Goal: Task Accomplishment & Management: Use online tool/utility

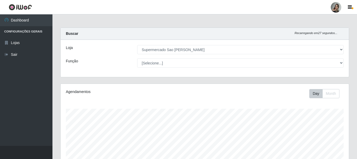
select select "383"
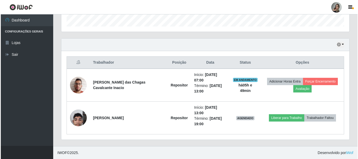
scroll to position [109, 288]
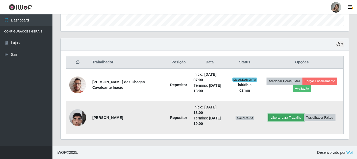
click at [290, 116] on button "Liberar para Trabalho" at bounding box center [285, 117] width 35 height 7
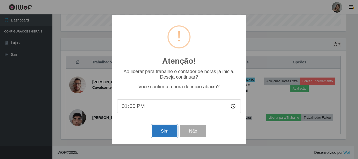
click at [157, 133] on button "Sim" at bounding box center [164, 131] width 25 height 12
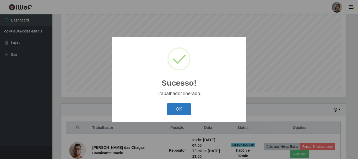
click at [186, 107] on button "OK" at bounding box center [179, 109] width 24 height 12
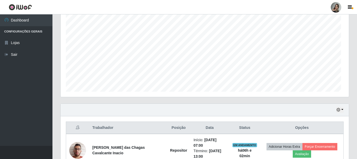
scroll to position [109, 288]
drag, startPoint x: 356, startPoint y: 110, endPoint x: 355, endPoint y: 155, distance: 45.3
click at [355, 155] on div "Carregando... Buscar Recarregando em 28 segundos... Loja [Selecione...] Superme…" at bounding box center [204, 72] width 304 height 280
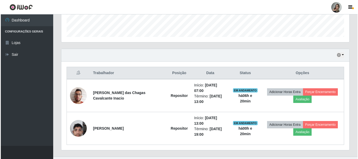
scroll to position [151, 0]
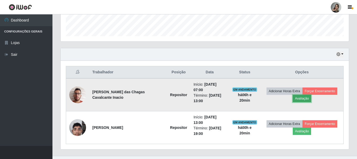
click at [297, 100] on button "Avaliação" at bounding box center [301, 98] width 19 height 7
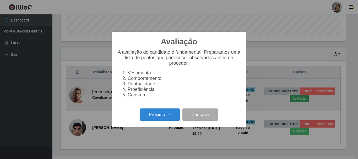
scroll to position [109, 285]
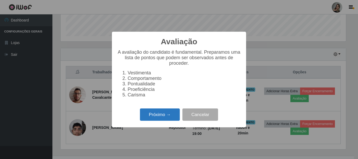
click at [160, 118] on button "Próximo →" at bounding box center [160, 114] width 40 height 12
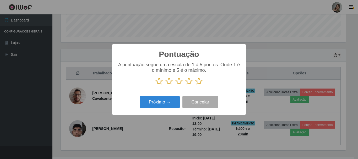
scroll to position [261861, 261685]
click at [171, 82] on icon at bounding box center [168, 81] width 7 height 8
click at [165, 85] on input "radio" at bounding box center [165, 85] width 0 height 0
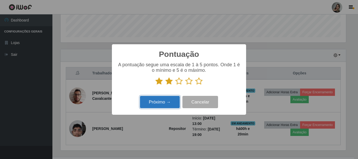
click at [170, 102] on button "Próximo →" at bounding box center [160, 102] width 40 height 12
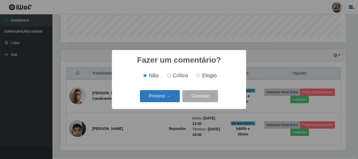
click at [171, 94] on button "Próximo →" at bounding box center [160, 96] width 40 height 12
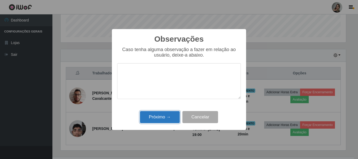
click at [168, 118] on button "Próximo →" at bounding box center [160, 117] width 40 height 12
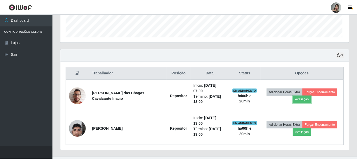
scroll to position [109, 288]
click at [276, 62] on div "Trabalhador Posição Data Status Opções Francisco das Chagas Cavalcante Inacio R…" at bounding box center [205, 106] width 288 height 89
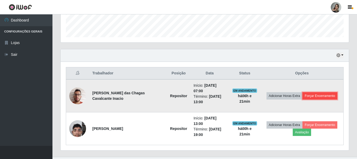
click at [307, 96] on button "Forçar Encerramento" at bounding box center [319, 95] width 35 height 7
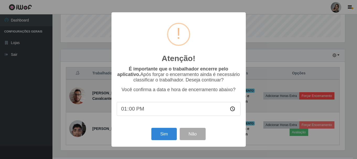
scroll to position [109, 285]
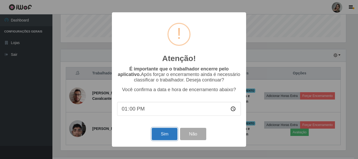
click at [160, 139] on button "Sim" at bounding box center [164, 134] width 25 height 12
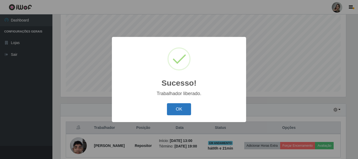
click at [169, 111] on button "OK" at bounding box center [179, 109] width 24 height 12
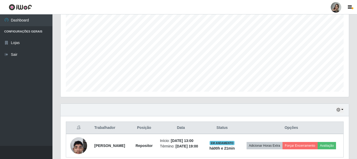
scroll to position [123, 0]
